Goal: Information Seeking & Learning: Learn about a topic

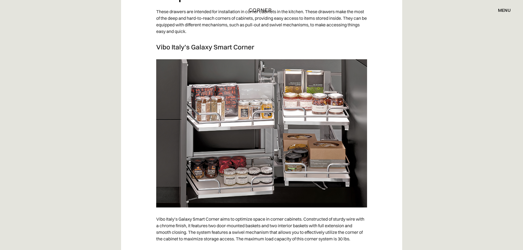
scroll to position [3073, 0]
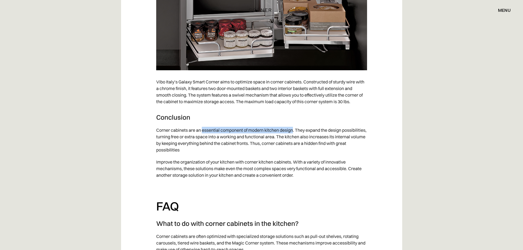
drag, startPoint x: 202, startPoint y: 143, endPoint x: 294, endPoint y: 143, distance: 92.2
click at [294, 143] on p "Corner cabinets are an essential component of modern kitchen design. They expan…" at bounding box center [261, 140] width 211 height 32
copy p "essential component of modern kitchen design"
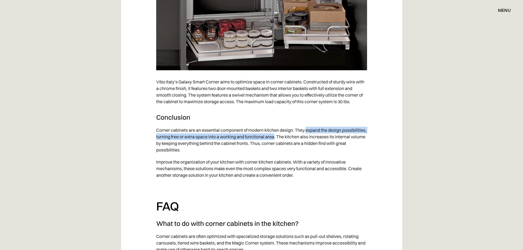
drag, startPoint x: 308, startPoint y: 143, endPoint x: 300, endPoint y: 150, distance: 10.1
click at [300, 150] on p "Corner cabinets are an essential component of modern kitchen design. They expan…" at bounding box center [261, 140] width 211 height 32
copy p "expand the design possibilities, turning free or extra space into a working and…"
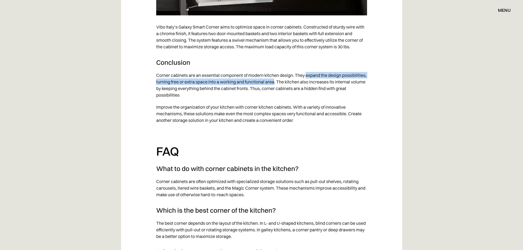
scroll to position [3265, 0]
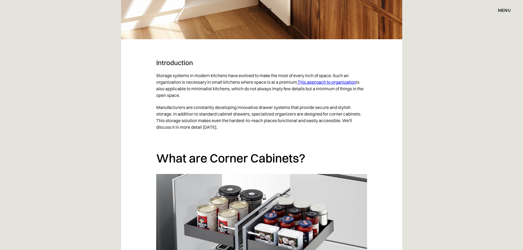
scroll to position [384, 0]
